Goal: Find contact information: Find contact information

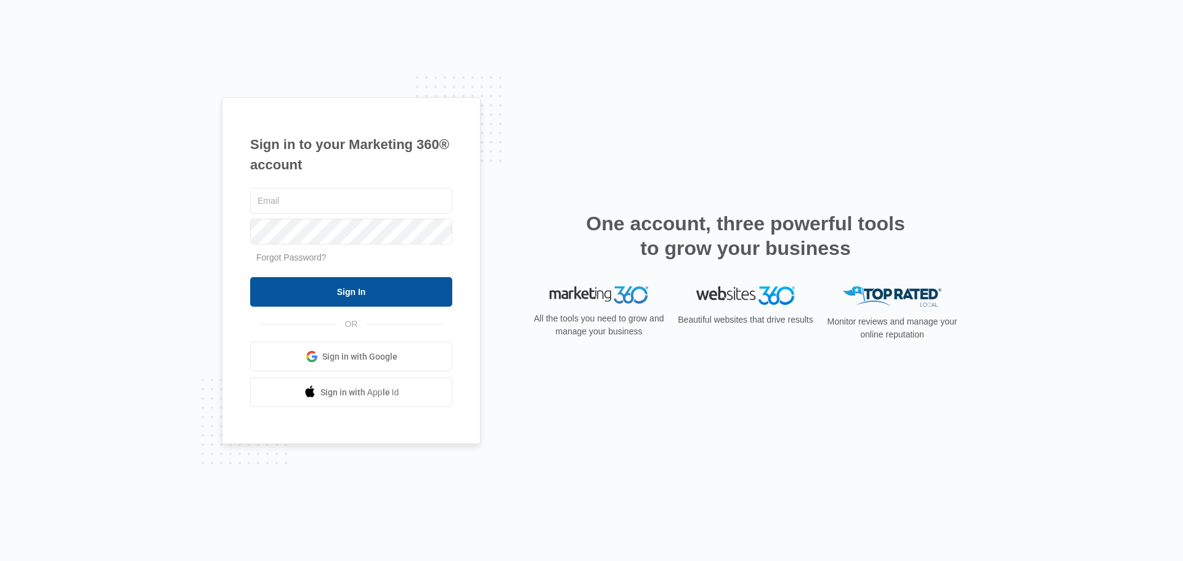
type input "[PERSON_NAME][EMAIL_ADDRESS][DOMAIN_NAME]"
click at [333, 288] on input "Sign In" at bounding box center [351, 292] width 202 height 30
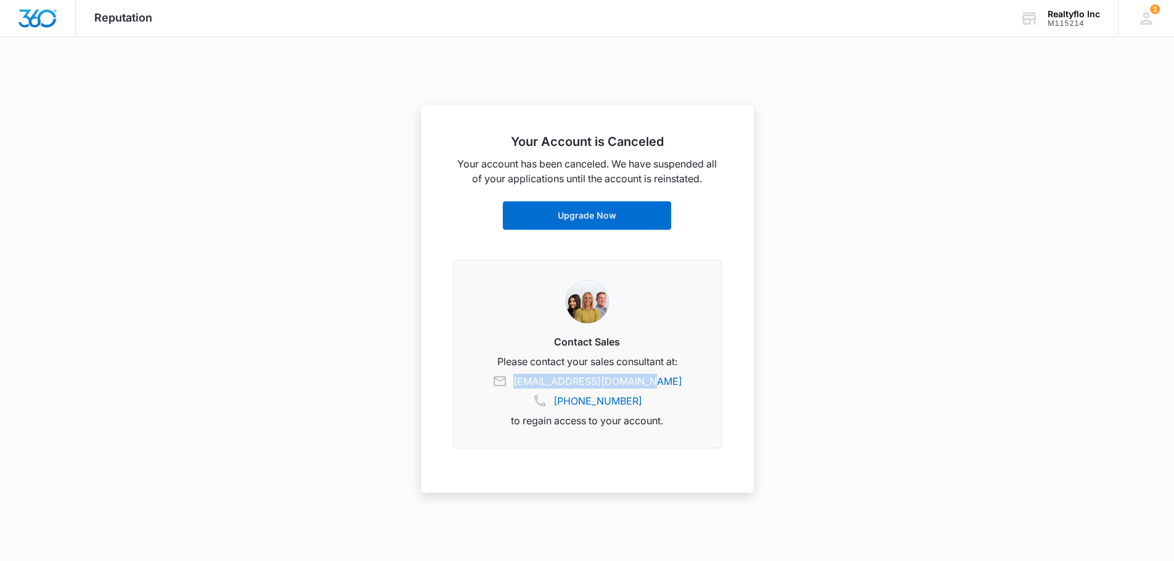
drag, startPoint x: 669, startPoint y: 384, endPoint x: 533, endPoint y: 376, distance: 135.8
click at [533, 376] on span "[EMAIL_ADDRESS][DOMAIN_NAME] [PHONE_NUMBER]" at bounding box center [587, 391] width 238 height 35
copy link "[EMAIL_ADDRESS][DOMAIN_NAME]"
click at [108, 454] on div at bounding box center [587, 280] width 1174 height 561
